Goal: Information Seeking & Learning: Learn about a topic

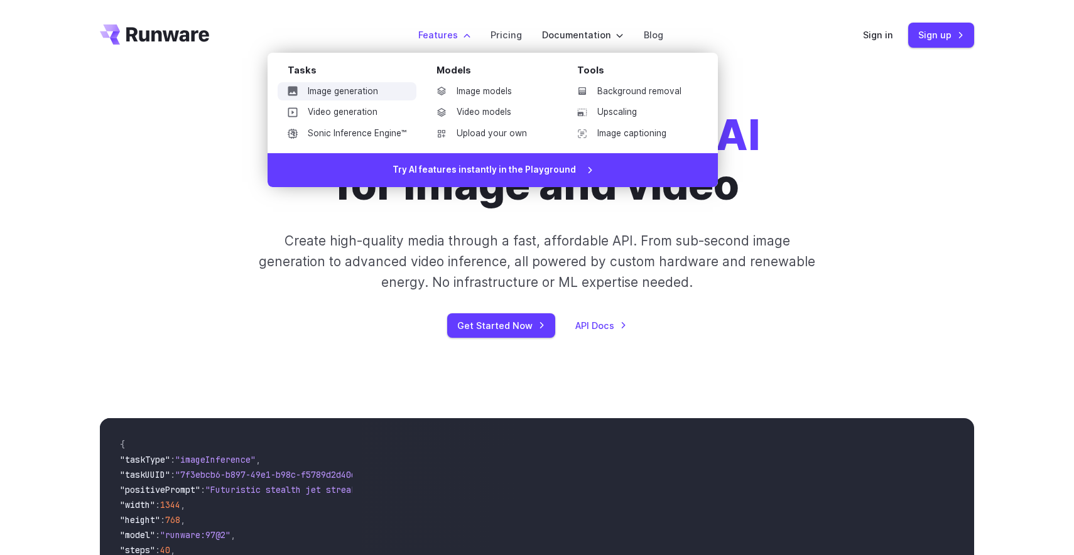
click at [356, 98] on link "Image generation" at bounding box center [347, 91] width 139 height 19
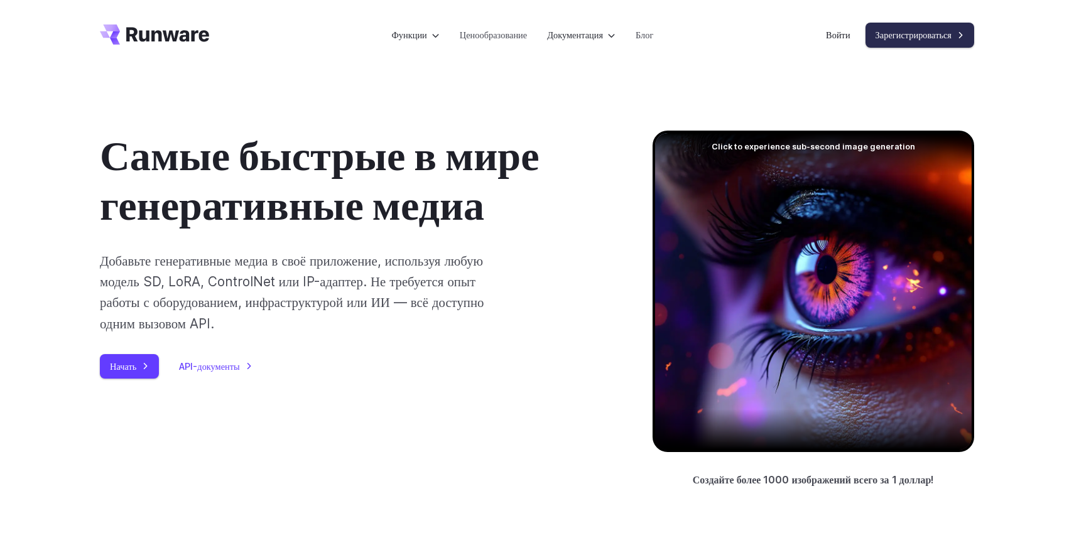
click at [895, 37] on font "Зарегистрироваться" at bounding box center [914, 35] width 76 height 11
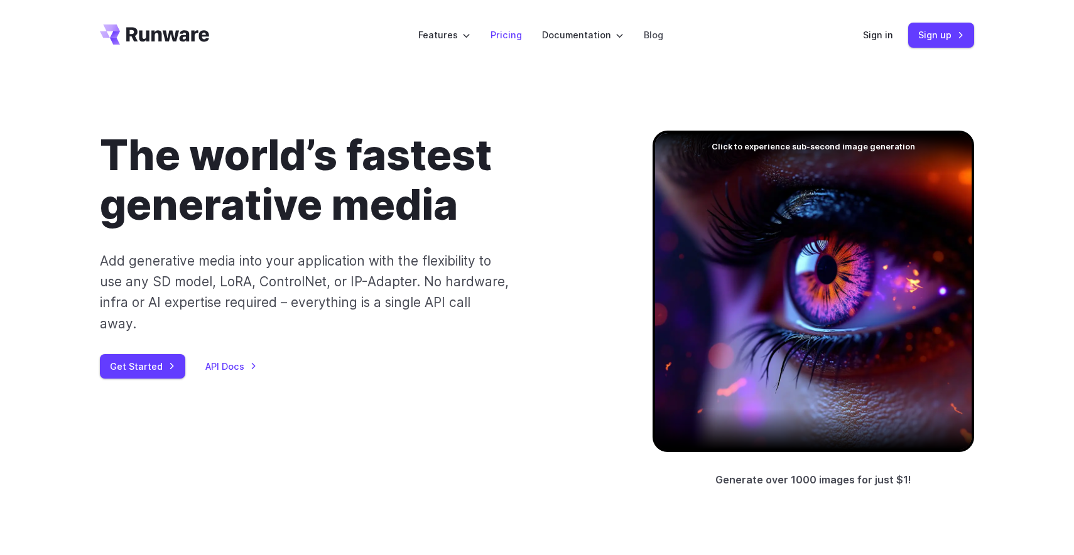
click at [504, 36] on link "Pricing" at bounding box center [506, 35] width 31 height 14
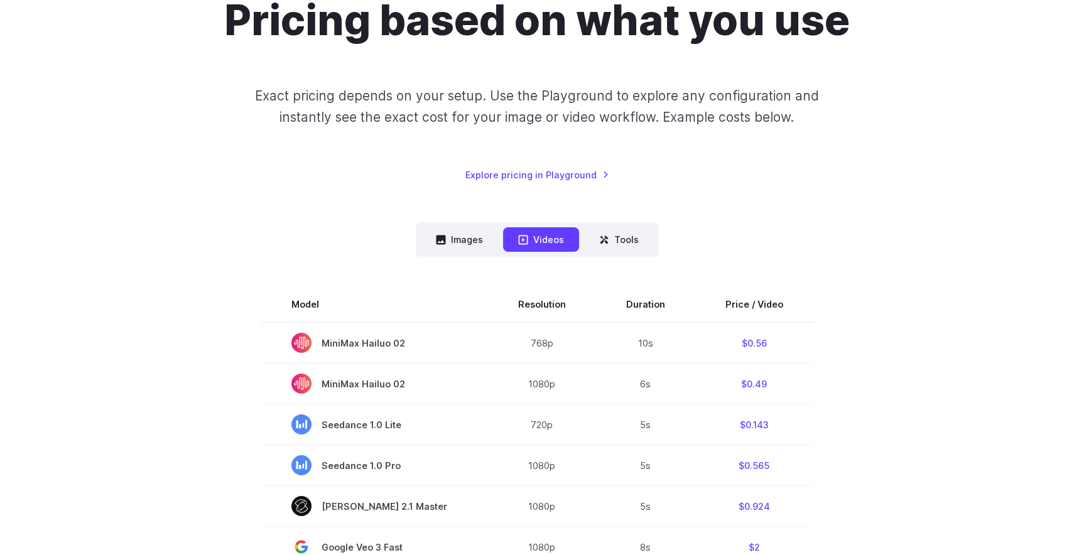
scroll to position [79, 0]
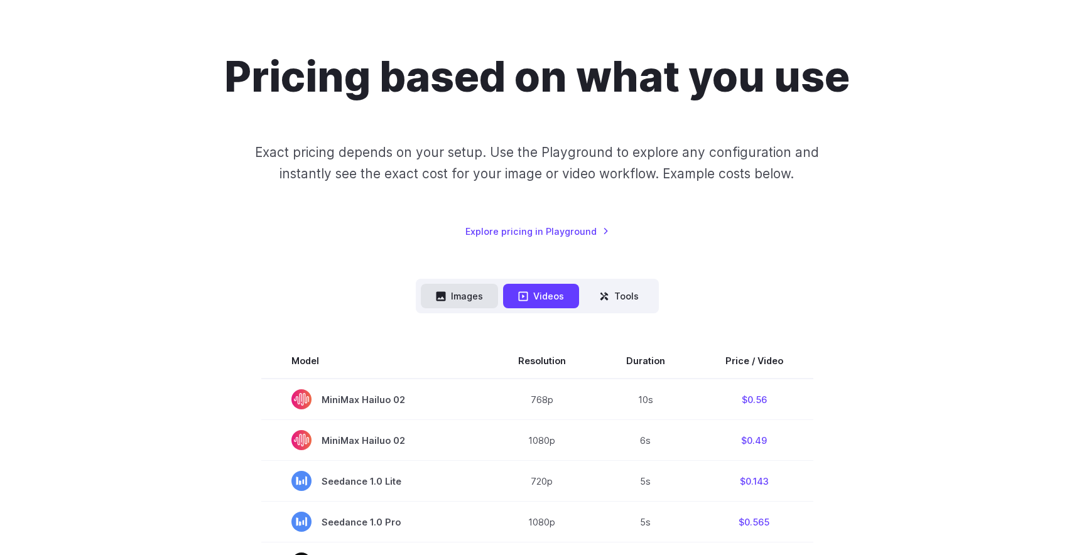
click at [473, 290] on button "Images" at bounding box center [459, 296] width 77 height 25
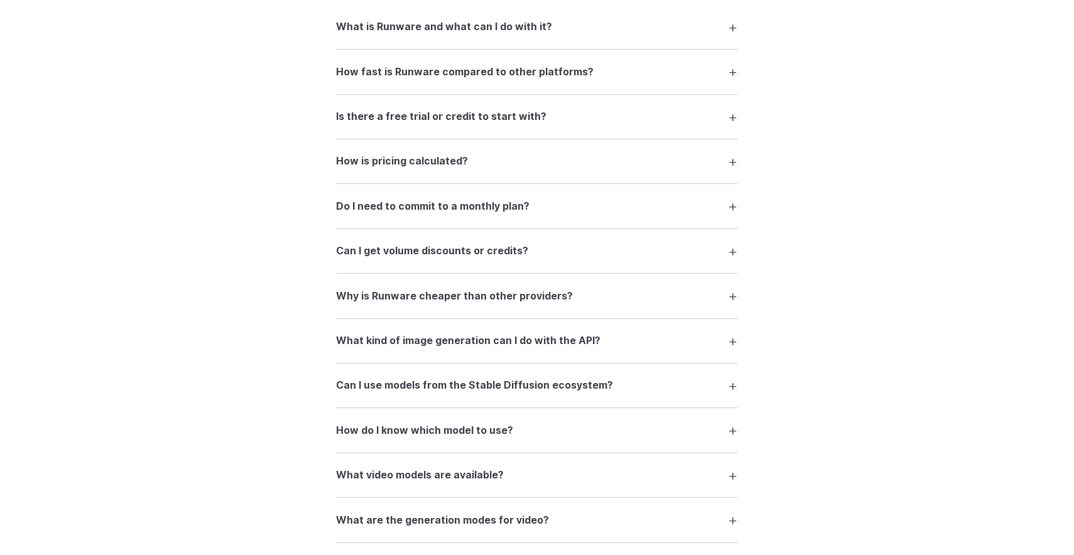
scroll to position [1691, 0]
